Goal: Task Accomplishment & Management: Use online tool/utility

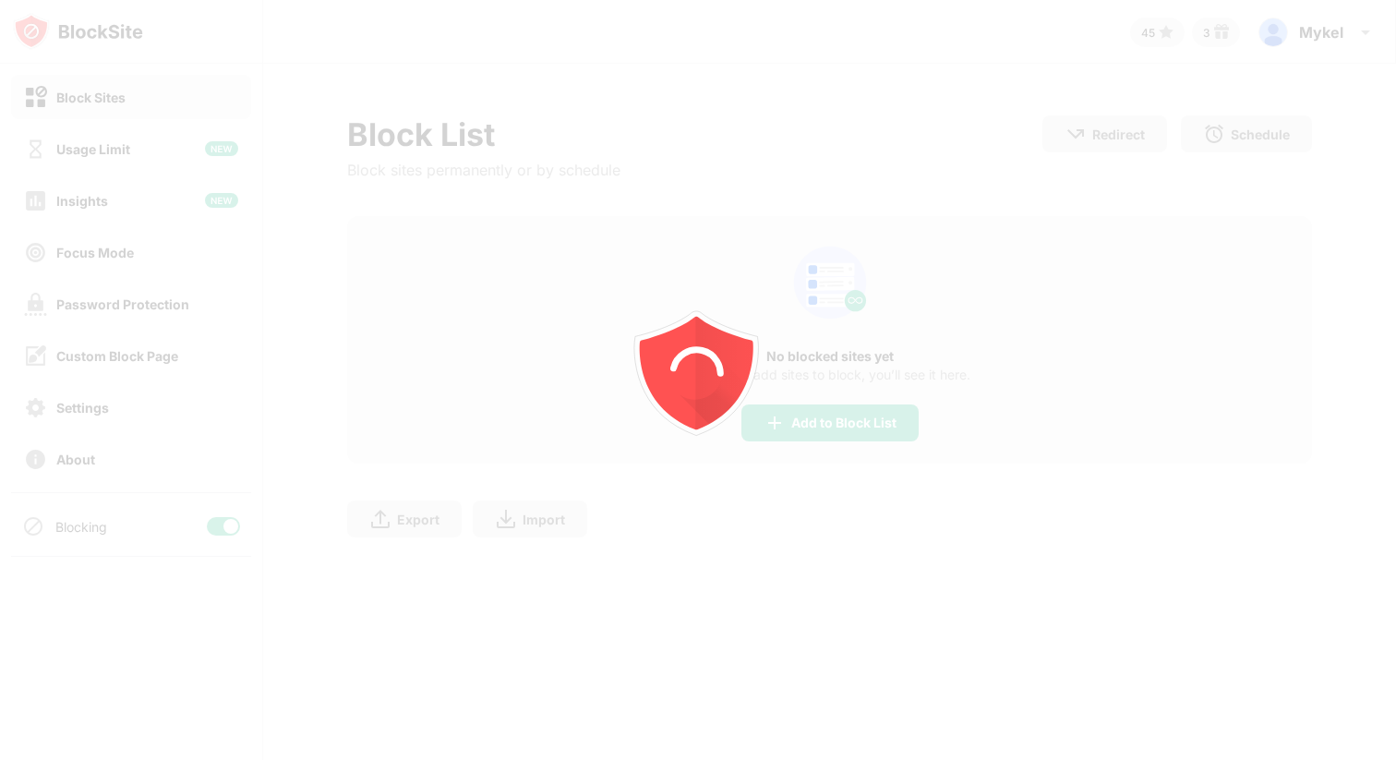
click at [791, 433] on icon "animation" at bounding box center [698, 380] width 332 height 332
click at [870, 429] on div at bounding box center [698, 380] width 1396 height 760
drag, startPoint x: 899, startPoint y: 417, endPoint x: 824, endPoint y: 438, distance: 77.5
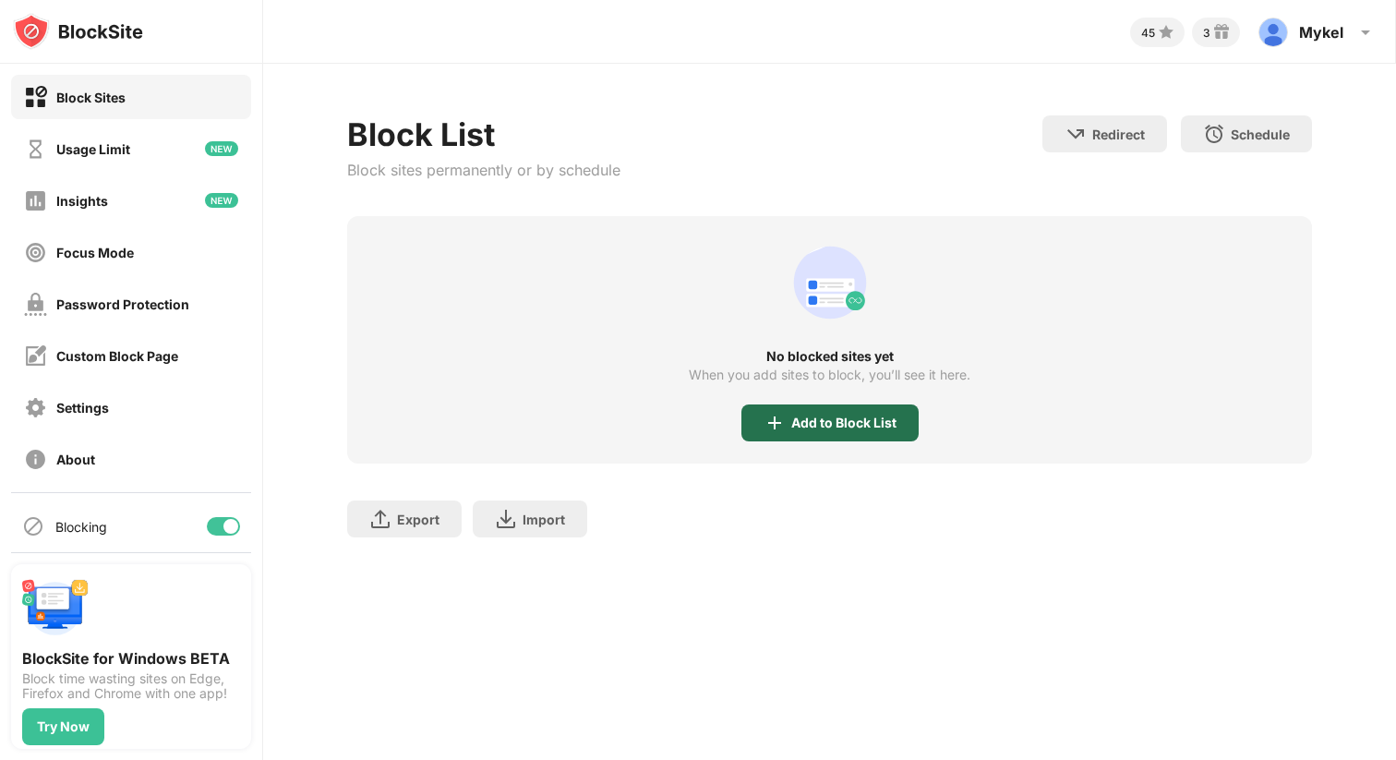
click at [827, 434] on div "Add to Block List" at bounding box center [829, 422] width 177 height 37
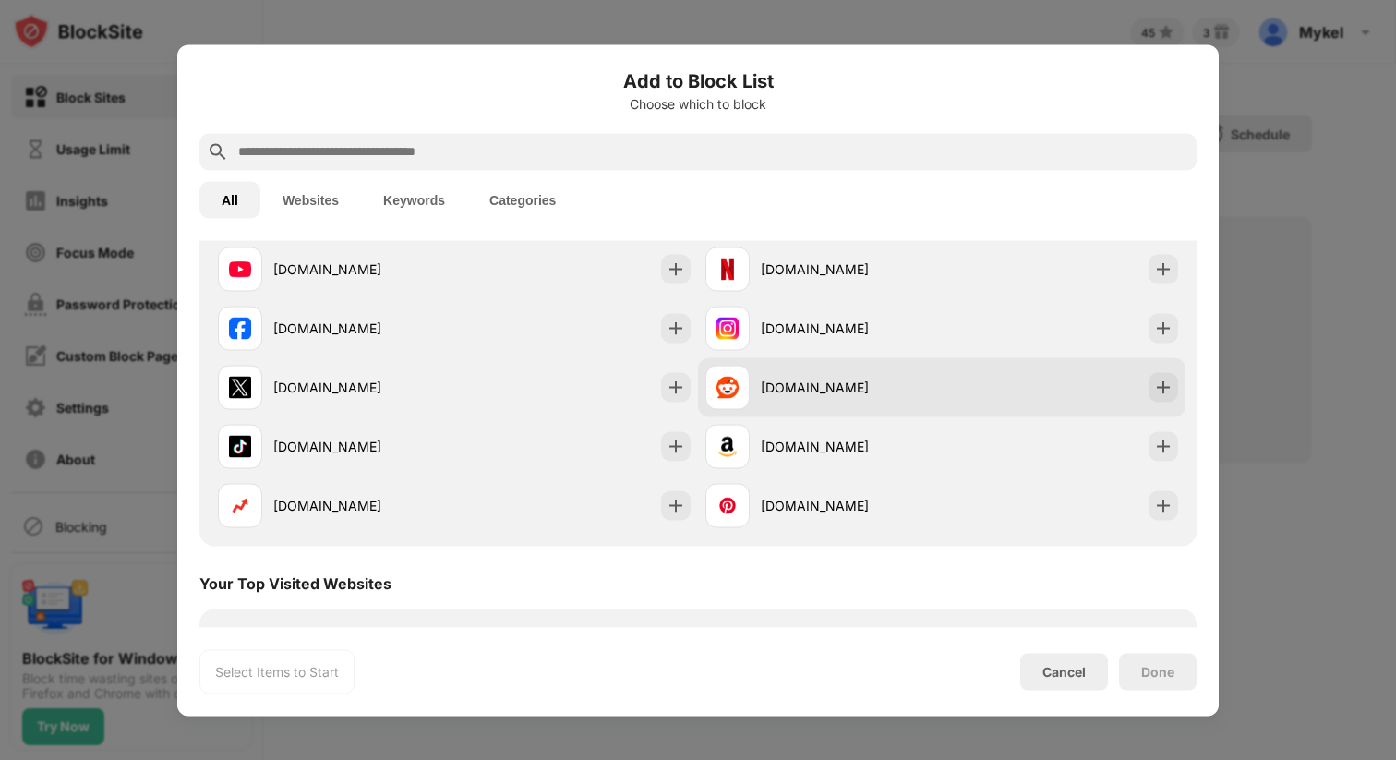
scroll to position [330, 0]
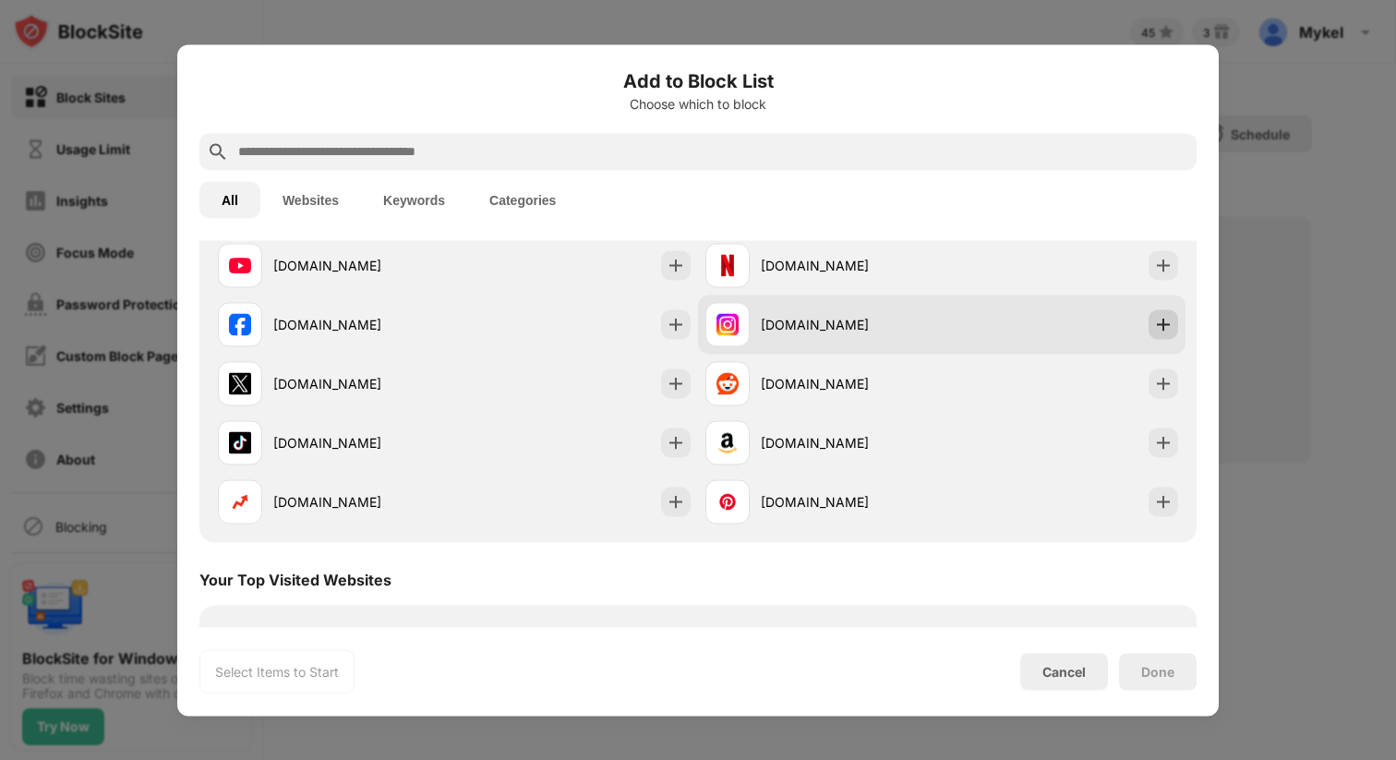
click at [1166, 329] on img at bounding box center [1163, 324] width 18 height 18
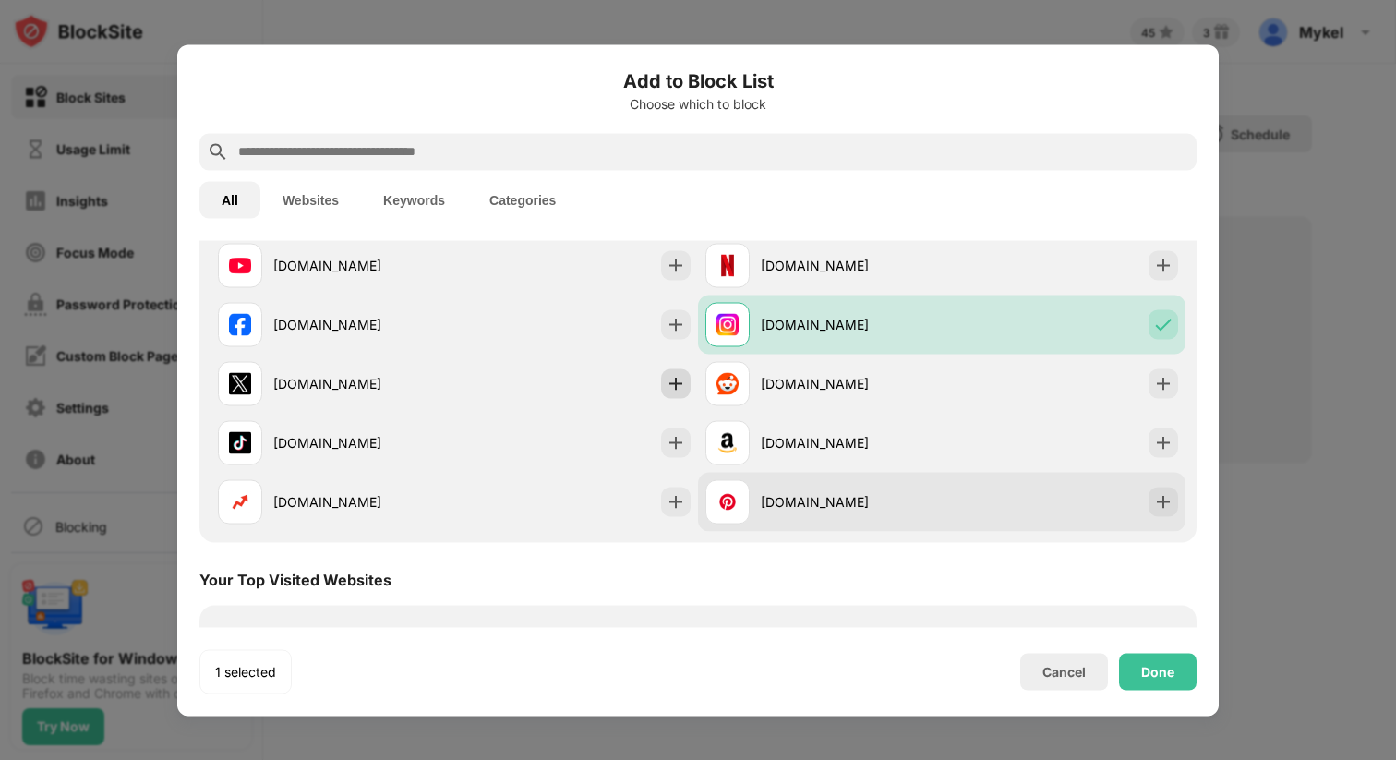
drag, startPoint x: 682, startPoint y: 387, endPoint x: 774, endPoint y: 508, distance: 152.1
click at [682, 387] on img at bounding box center [675, 383] width 18 height 18
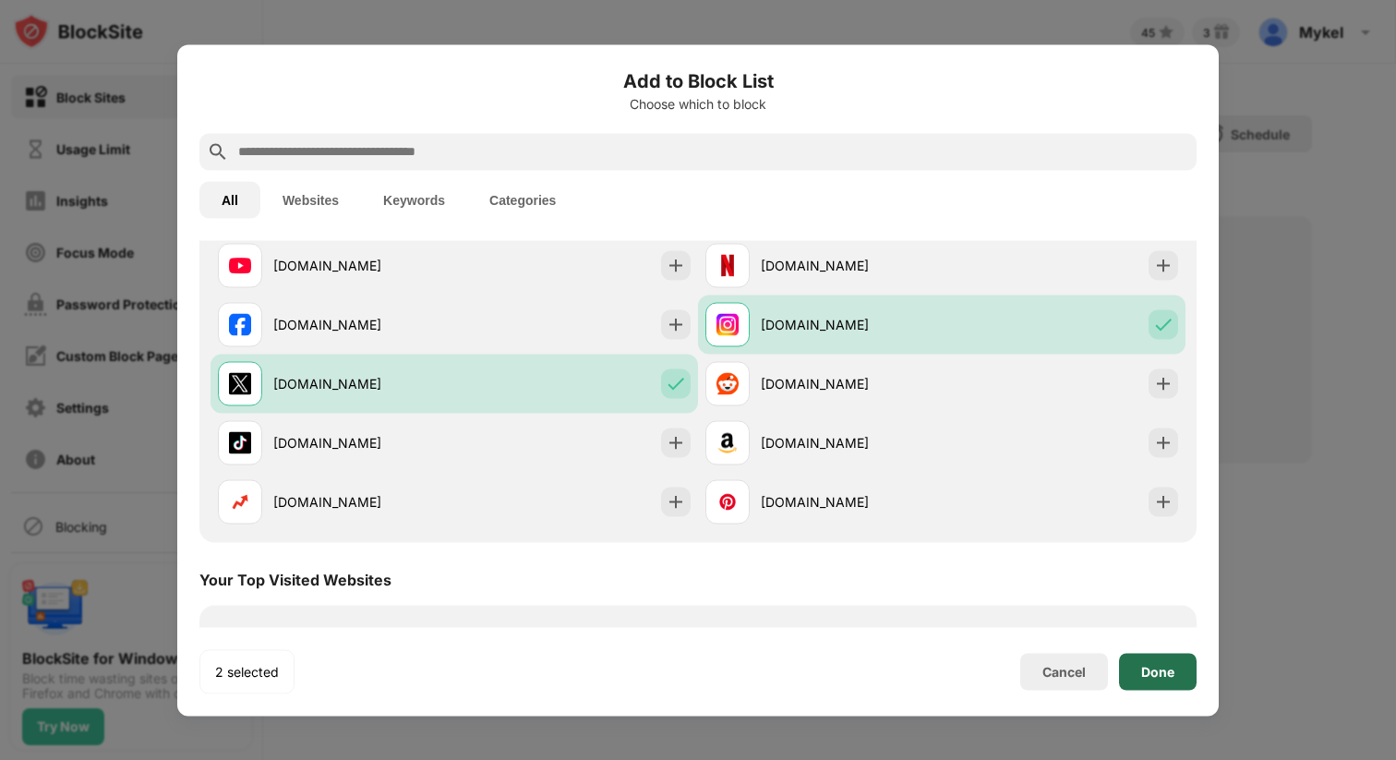
drag, startPoint x: 1170, startPoint y: 671, endPoint x: 959, endPoint y: 498, distance: 273.5
click at [1170, 671] on div "Done" at bounding box center [1157, 671] width 33 height 15
